Goal: Information Seeking & Learning: Learn about a topic

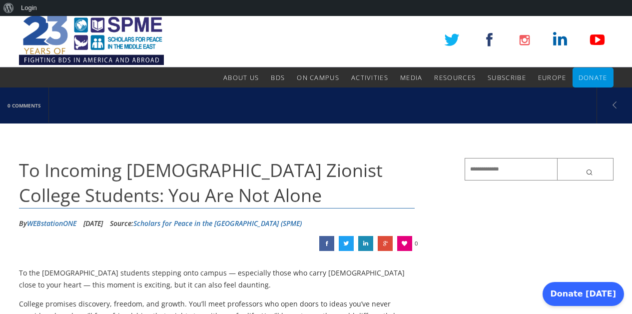
scroll to position [4, 0]
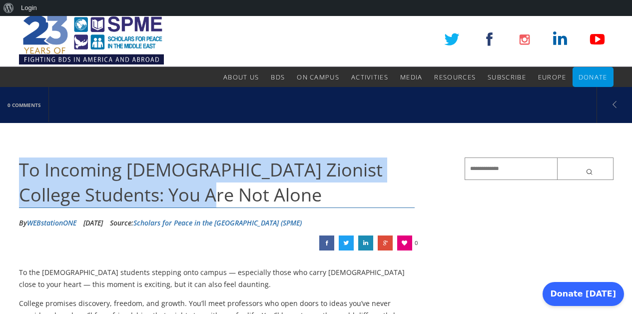
drag, startPoint x: 22, startPoint y: 165, endPoint x: 190, endPoint y: 201, distance: 172.3
click at [190, 201] on h1 "To Incoming Jewish Zionist College Students: You Are Not Alone" at bounding box center [217, 182] width 396 height 51
copy span "To Incoming Jewish Zionist College Students: You Are Not Alone"
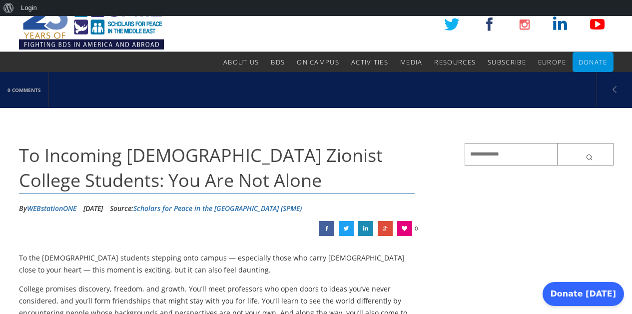
scroll to position [5, 0]
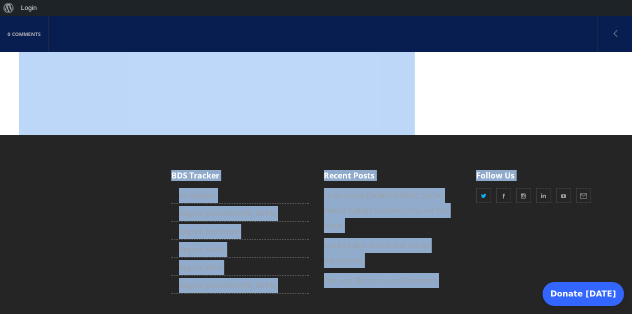
drag, startPoint x: 18, startPoint y: 270, endPoint x: 72, endPoint y: 287, distance: 56.0
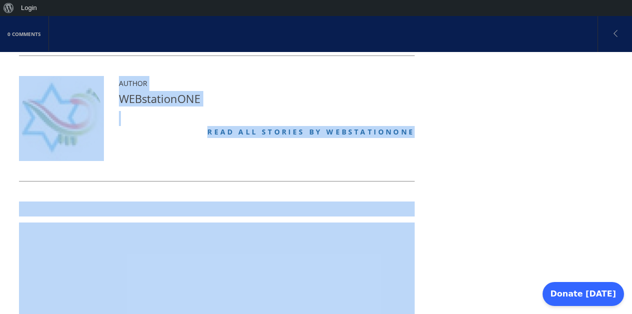
scroll to position [824, 0]
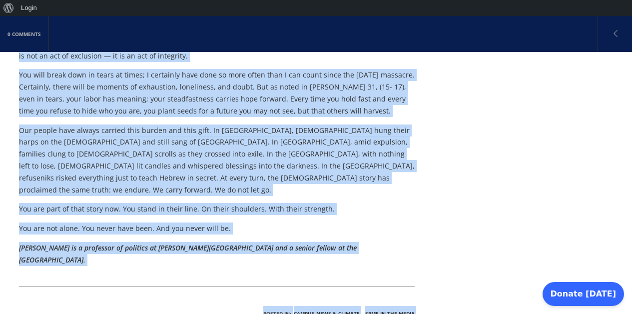
click at [108, 242] on p "Samuel J. Abrams is a professor of politics at Sarah Lawrence College and a sen…" at bounding box center [217, 254] width 396 height 24
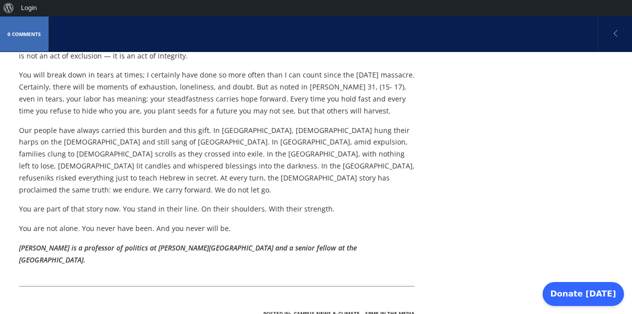
drag, startPoint x: 62, startPoint y: 196, endPoint x: 23, endPoint y: 91, distance: 112.4
click at [13, 43] on div "0 Comments To Incoming Jewish Zionist College Students: You Are Not Alone By WE…" at bounding box center [316, 2] width 632 height 1471
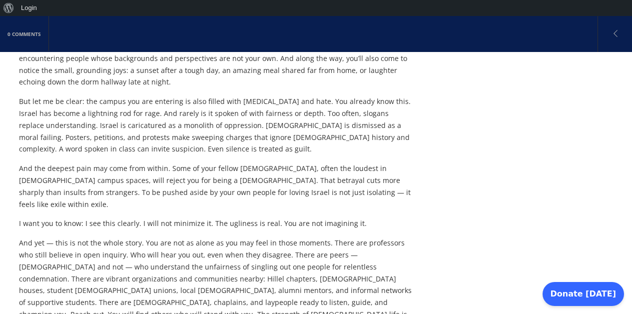
scroll to position [72, 0]
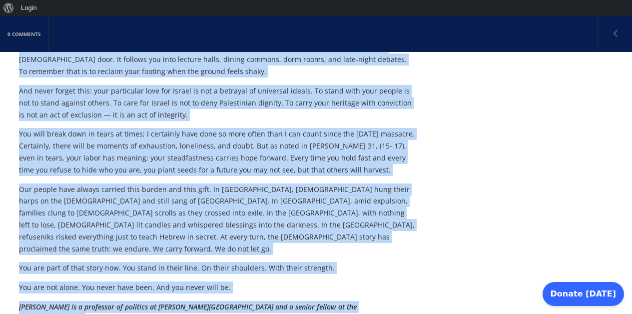
scroll to position [765, 0]
drag, startPoint x: 18, startPoint y: 202, endPoint x: 73, endPoint y: 270, distance: 87.7
click at [73, 270] on div "0 Comments To Incoming Jewish Zionist College Students: You Are Not Alone By WE…" at bounding box center [316, 61] width 632 height 1471
copy div "To the Jewish students stepping onto campus — especially those who carry Zionis…"
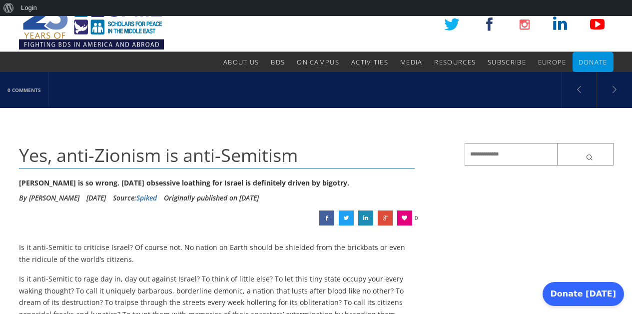
scroll to position [27, 0]
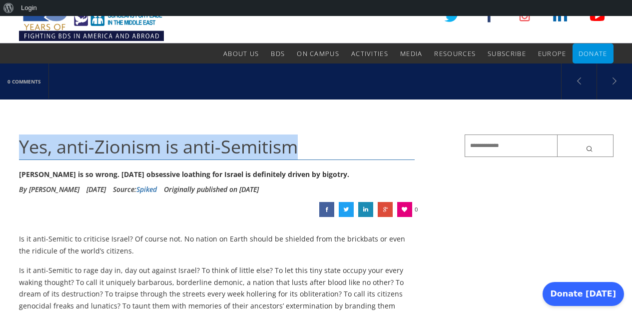
drag, startPoint x: 296, startPoint y: 148, endPoint x: 18, endPoint y: 151, distance: 277.4
click at [19, 151] on span "Yes, anti-Zionism is anti-Semitism" at bounding box center [158, 146] width 279 height 24
copy span "Yes, anti-Zionism is anti-Semitism"
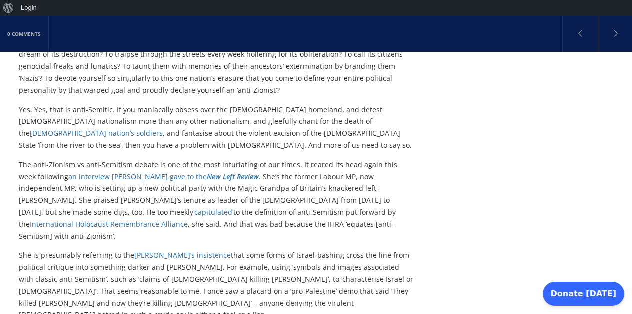
scroll to position [267, 0]
